Goal: Task Accomplishment & Management: Manage account settings

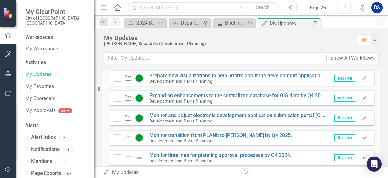
scroll to position [126, 0]
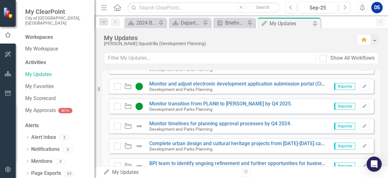
click at [166, 126] on small "Development and Parks Planning" at bounding box center [180, 128] width 63 height 5
click at [163, 124] on link "Monitor timelines for planning approval processes by Q4 2024." at bounding box center [220, 123] width 142 height 6
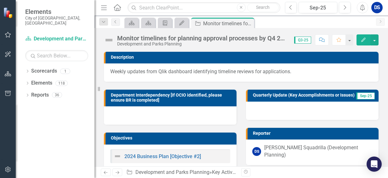
click at [106, 39] on img at bounding box center [109, 40] width 10 height 10
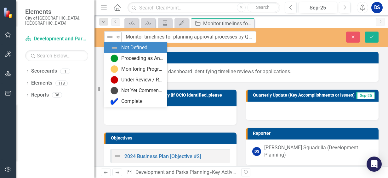
drag, startPoint x: 106, startPoint y: 39, endPoint x: 119, endPoint y: 37, distance: 13.1
click at [119, 37] on icon "Expand" at bounding box center [118, 37] width 6 height 5
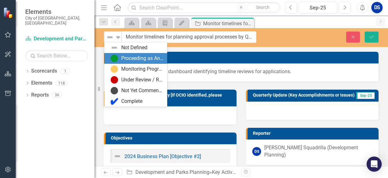
click at [120, 57] on div "Proceeding as Anticipated" at bounding box center [137, 59] width 53 height 8
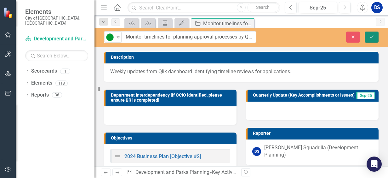
click at [372, 39] on button "Save" at bounding box center [372, 37] width 14 height 11
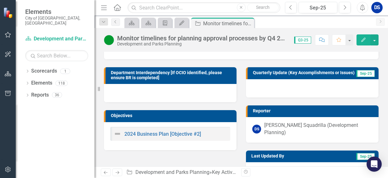
scroll to position [43, 0]
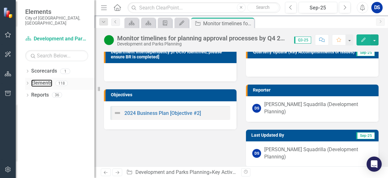
drag, startPoint x: 37, startPoint y: 79, endPoint x: 55, endPoint y: 79, distance: 18.0
click at [38, 79] on link "Elements" at bounding box center [41, 82] width 21 height 7
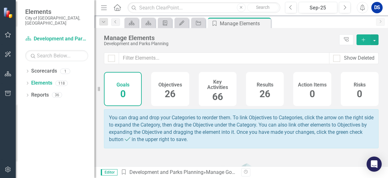
click at [175, 89] on div "Objectives 26" at bounding box center [170, 89] width 38 height 34
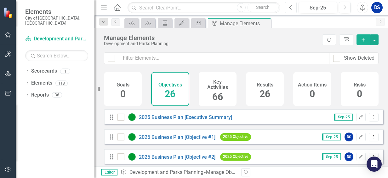
click at [287, 5] on button "Previous" at bounding box center [291, 7] width 12 height 11
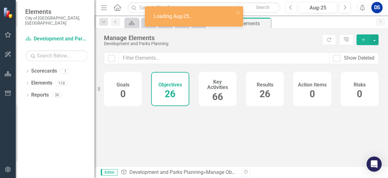
click at [288, 8] on button "Previous" at bounding box center [291, 7] width 12 height 11
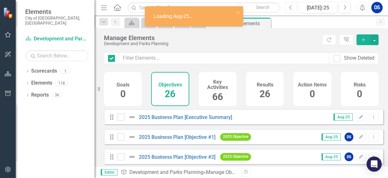
click at [289, 8] on button "Previous" at bounding box center [291, 7] width 12 height 11
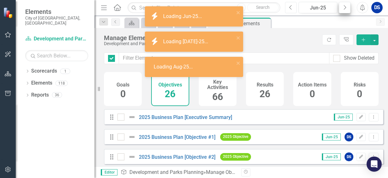
checkbox input "false"
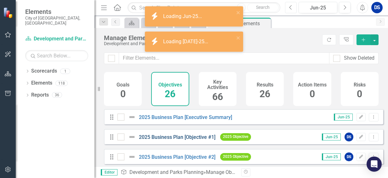
scroll to position [32, 0]
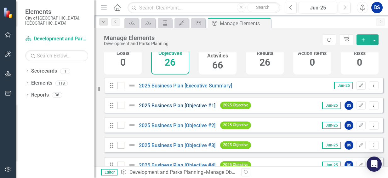
click at [196, 108] on link "2025 Business Plan [Objective #1]" at bounding box center [177, 105] width 77 height 6
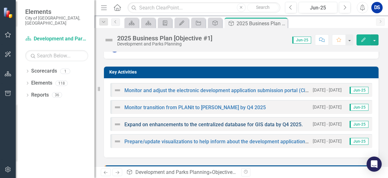
scroll to position [158, 0]
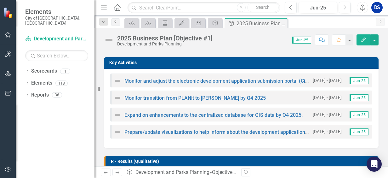
click at [115, 24] on link "Previous" at bounding box center [115, 22] width 9 height 8
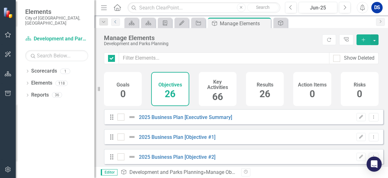
checkbox input "false"
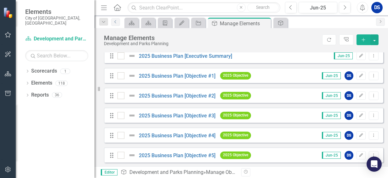
scroll to position [63, 0]
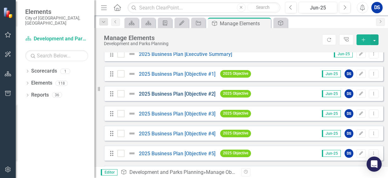
click at [187, 97] on link "2025 Business Plan [Objective #2]" at bounding box center [177, 94] width 77 height 6
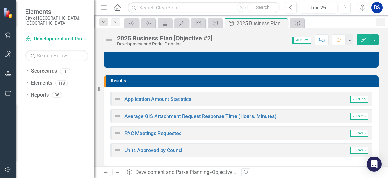
scroll to position [347, 0]
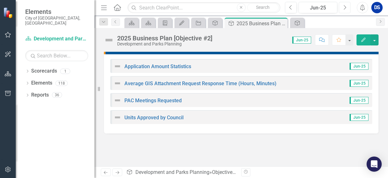
click at [346, 8] on icon "Next" at bounding box center [344, 8] width 3 height 6
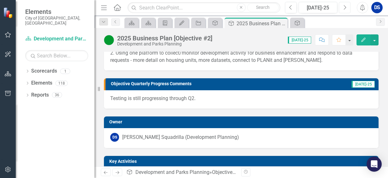
scroll to position [95, 0]
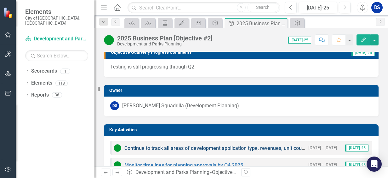
click at [199, 147] on link "Continue to track all areas of development application type, revenues, unit cou…" at bounding box center [306, 148] width 365 height 6
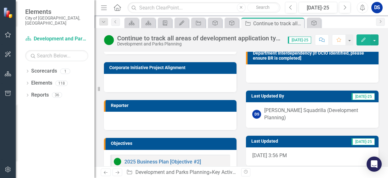
scroll to position [135, 0]
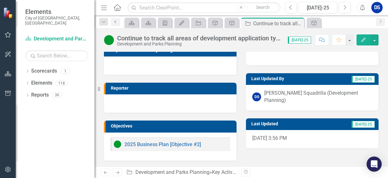
click at [117, 21] on icon "Previous" at bounding box center [115, 22] width 5 height 4
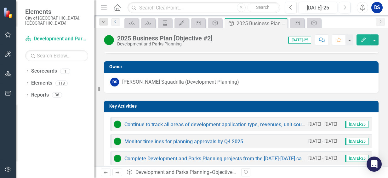
scroll to position [158, 0]
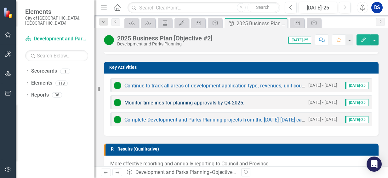
click at [200, 101] on link "Monitor timelines for planning approvals by Q4 2025." at bounding box center [184, 103] width 120 height 6
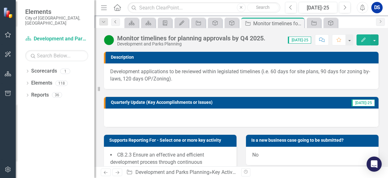
click at [114, 22] on icon "Previous" at bounding box center [115, 22] width 5 height 4
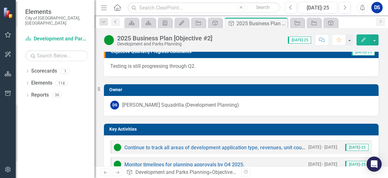
scroll to position [126, 0]
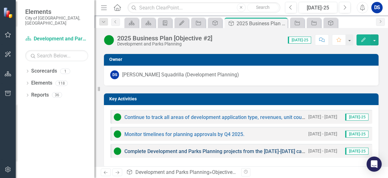
click at [203, 151] on link "Complete Development and Parks Planning projects from the [DATE]-[DATE] capital…" at bounding box center [250, 151] width 253 height 6
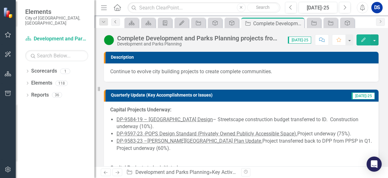
click at [117, 23] on icon "Previous" at bounding box center [115, 22] width 5 height 4
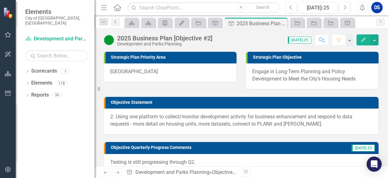
click at [115, 21] on icon "Previous" at bounding box center [115, 22] width 5 height 4
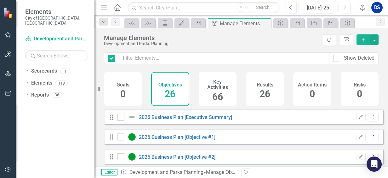
checkbox input "false"
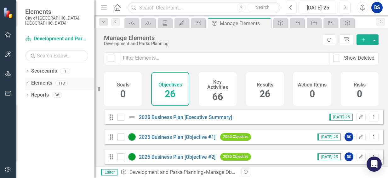
drag, startPoint x: 46, startPoint y: 77, endPoint x: 93, endPoint y: 82, distance: 47.8
click at [46, 79] on link "Elements" at bounding box center [41, 82] width 21 height 7
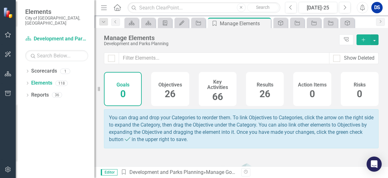
click at [168, 95] on span "26" at bounding box center [170, 93] width 11 height 11
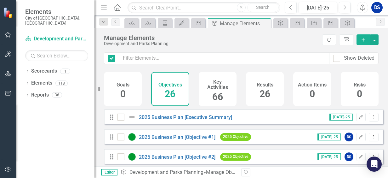
checkbox input "false"
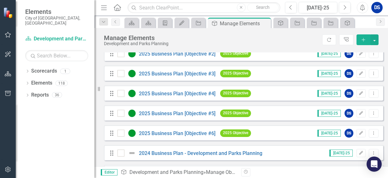
scroll to position [63, 0]
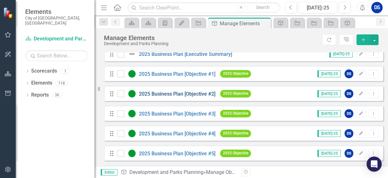
click at [183, 97] on link "2025 Business Plan [Objective #2]" at bounding box center [177, 94] width 77 height 6
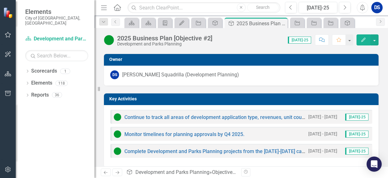
scroll to position [158, 0]
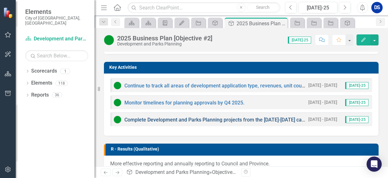
click at [206, 118] on link "Complete Development and Parks Planning projects from the [DATE]-[DATE] capital…" at bounding box center [250, 120] width 253 height 6
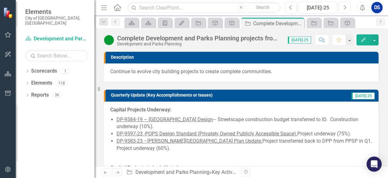
click at [344, 7] on icon "Next" at bounding box center [344, 8] width 3 height 6
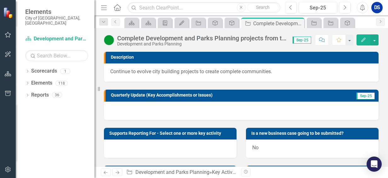
click at [168, 110] on div at bounding box center [241, 110] width 275 height 18
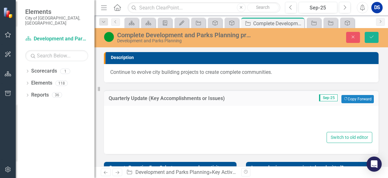
click at [123, 113] on div at bounding box center [241, 120] width 262 height 20
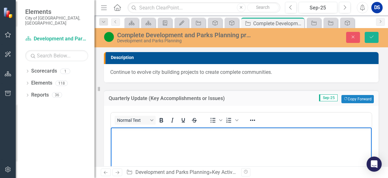
click at [120, 134] on p "Rich Text Area. Press ALT-0 for help." at bounding box center [241, 133] width 258 height 8
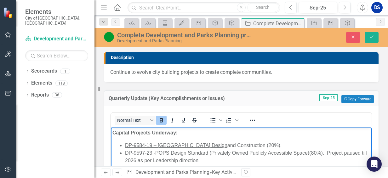
click at [187, 133] on p "Capital Projects Underway:" at bounding box center [241, 133] width 258 height 8
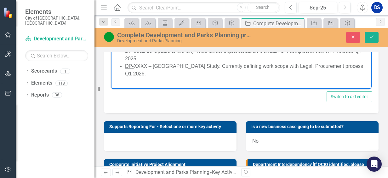
scroll to position [189, 0]
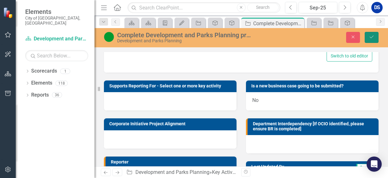
click at [373, 38] on icon "Save" at bounding box center [372, 37] width 6 height 4
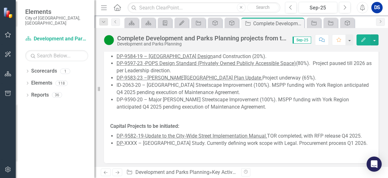
scroll to position [0, 0]
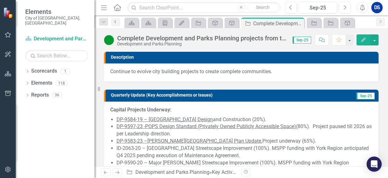
click at [115, 23] on icon "Previous" at bounding box center [115, 22] width 5 height 4
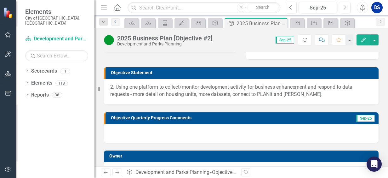
scroll to position [63, 0]
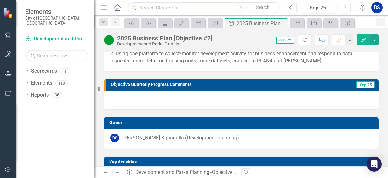
click at [238, 101] on div at bounding box center [241, 100] width 275 height 18
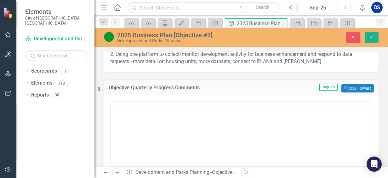
scroll to position [0, 0]
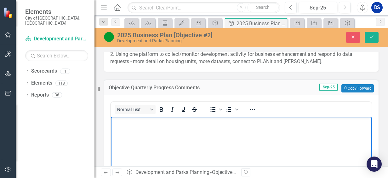
drag, startPoint x: 143, startPoint y: 135, endPoint x: 197, endPoint y: 120, distance: 56.6
click at [143, 134] on body "Rich Text Area. Press ALT-0 for help." at bounding box center [241, 163] width 261 height 95
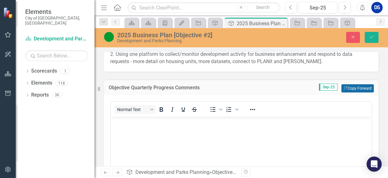
click at [350, 85] on button "Copy Forward Copy Forward" at bounding box center [358, 88] width 32 height 8
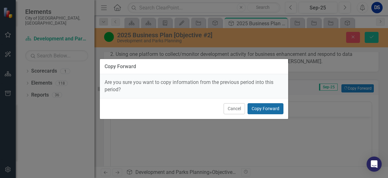
click at [272, 107] on button "Copy Forward" at bounding box center [266, 108] width 36 height 11
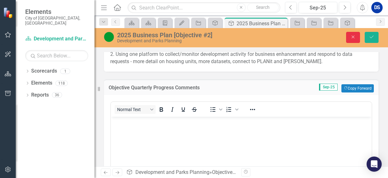
click at [351, 39] on icon "Close" at bounding box center [353, 37] width 6 height 4
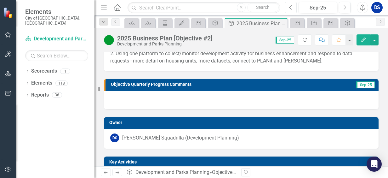
click at [291, 7] on icon "Previous" at bounding box center [290, 8] width 3 height 6
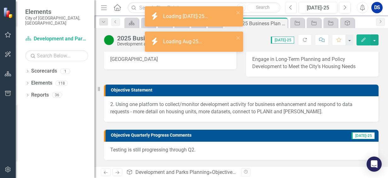
scroll to position [32, 0]
